Goal: Task Accomplishment & Management: Manage account settings

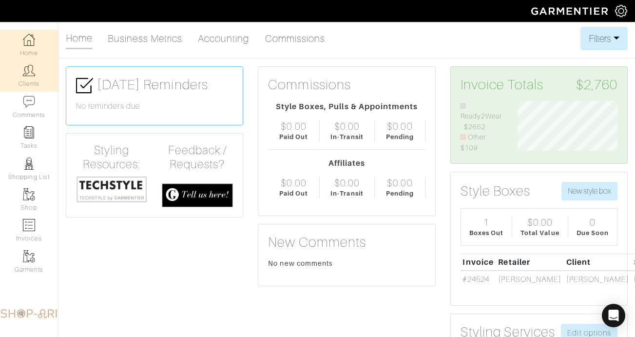
scroll to position [53, 115]
click at [40, 75] on link "Clients" at bounding box center [29, 75] width 58 height 31
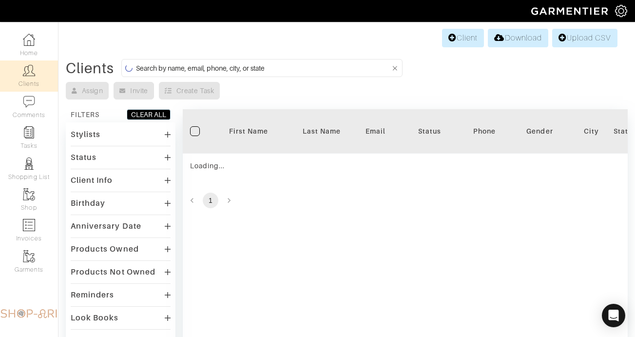
click at [210, 69] on input at bounding box center [263, 68] width 254 height 12
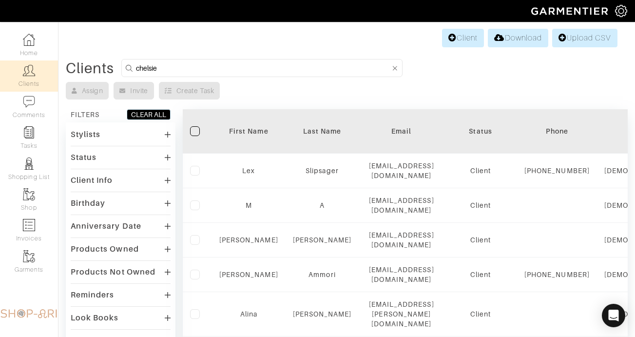
type input "chelsie"
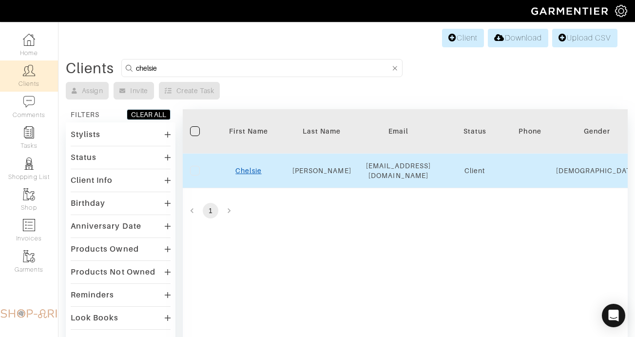
click at [247, 172] on link "Chelsie" at bounding box center [248, 171] width 26 height 8
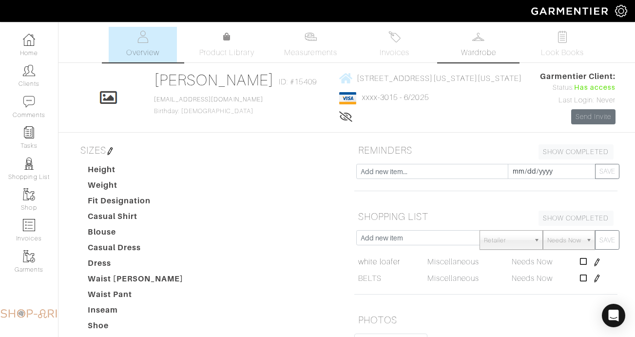
click at [484, 47] on span "Wardrobe" at bounding box center [478, 53] width 35 height 12
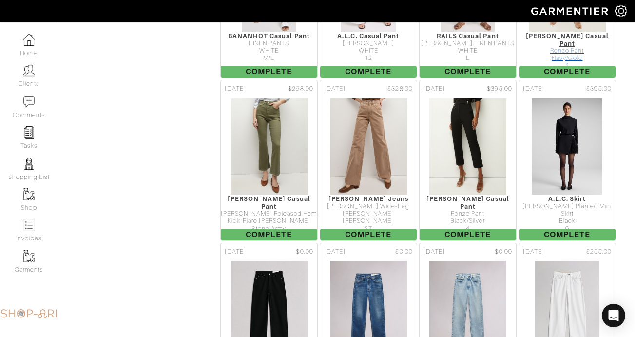
scroll to position [1771, 0]
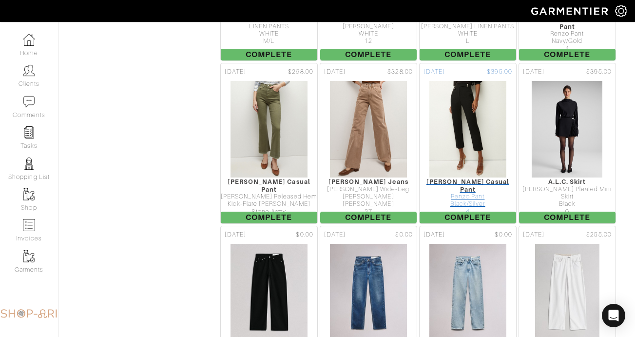
click at [476, 193] on div "Renzo Pant" at bounding box center [468, 196] width 97 height 7
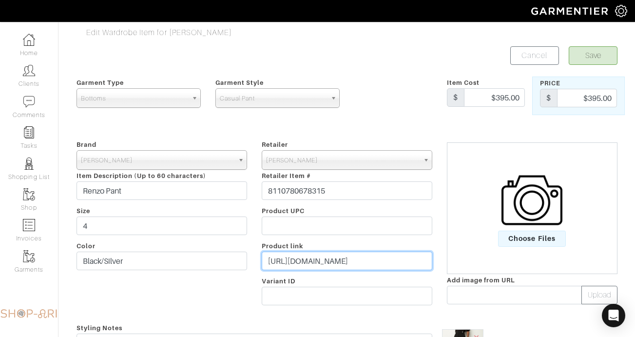
click at [383, 263] on input "[URL][DOMAIN_NAME]" at bounding box center [347, 261] width 171 height 19
